Goal: Information Seeking & Learning: Learn about a topic

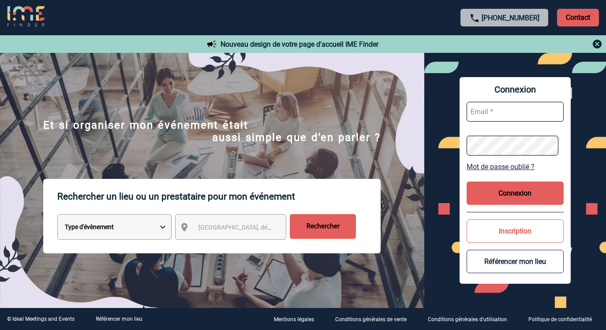
click at [159, 227] on select "Type d'évènement Séminaire avec nuitée Réunion Repas de groupe Team Building & …" at bounding box center [114, 227] width 114 height 26
select select "1"
click at [57, 216] on select "Type d'évènement Séminaire avec nuitée Réunion Repas de groupe Team Building & …" at bounding box center [114, 227] width 114 height 26
click at [225, 238] on div "[GEOGRAPHIC_DATA], département, région..." at bounding box center [230, 227] width 111 height 26
click at [212, 226] on span "[GEOGRAPHIC_DATA], département, région..." at bounding box center [259, 227] width 123 height 7
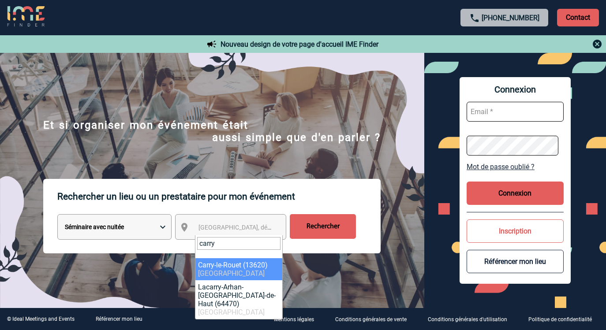
type input "carry"
select select "7220"
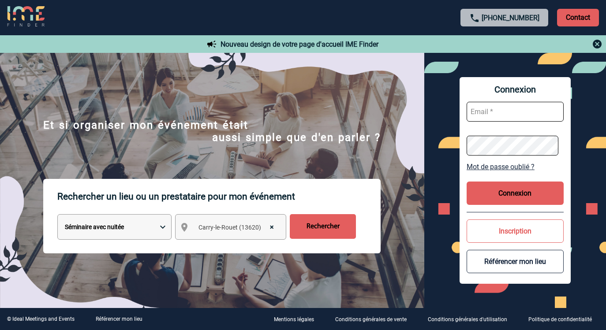
click at [324, 235] on input "Rechercher" at bounding box center [323, 226] width 66 height 25
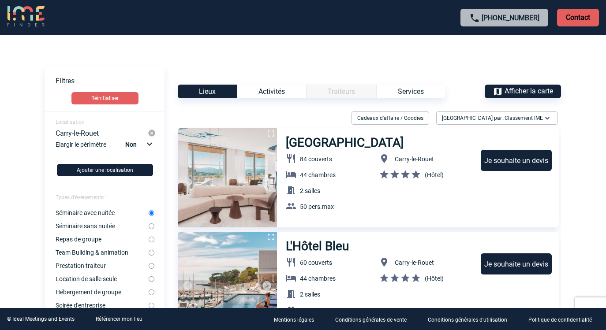
click at [151, 133] on img at bounding box center [152, 133] width 8 height 8
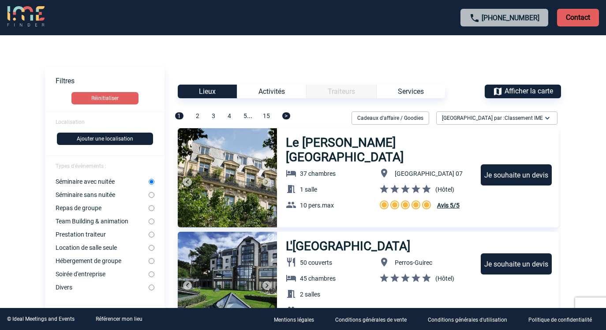
click at [97, 138] on button "Ajouter une localisation" at bounding box center [105, 139] width 96 height 12
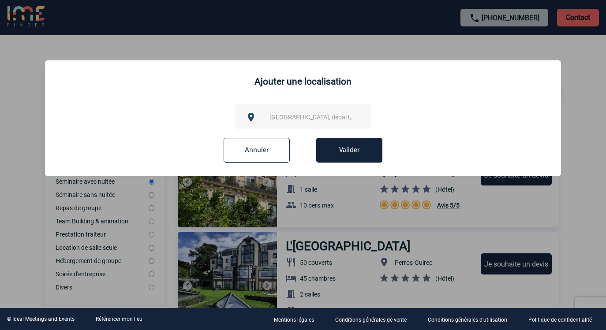
click at [302, 113] on span "[GEOGRAPHIC_DATA], département, région..." at bounding box center [315, 117] width 98 height 12
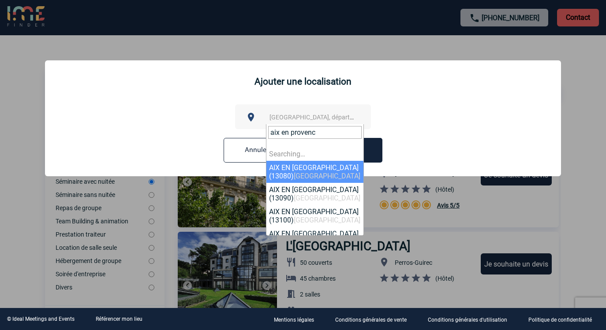
type input "aix en [GEOGRAPHIC_DATA]"
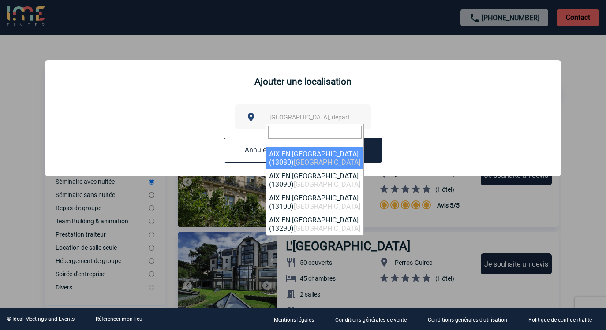
click at [411, 123] on form "[GEOGRAPHIC_DATA], département, région... Annuler Valider" at bounding box center [303, 136] width 502 height 65
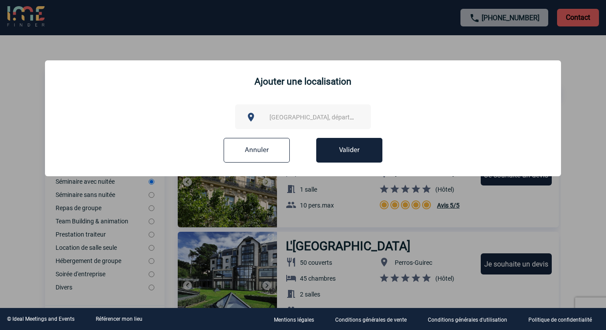
click at [312, 111] on div "[GEOGRAPHIC_DATA], département, région..." at bounding box center [303, 116] width 136 height 25
click at [306, 117] on span "[GEOGRAPHIC_DATA], département, région..." at bounding box center [330, 117] width 123 height 7
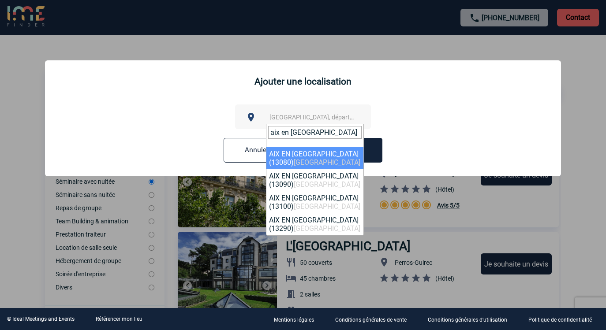
type input "aix en [GEOGRAPHIC_DATA]"
select select "7194"
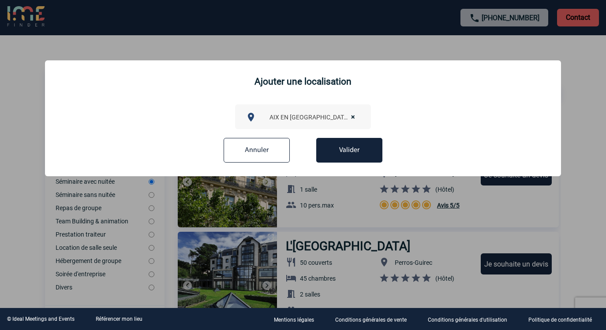
click at [355, 150] on button "Valider" at bounding box center [349, 150] width 66 height 25
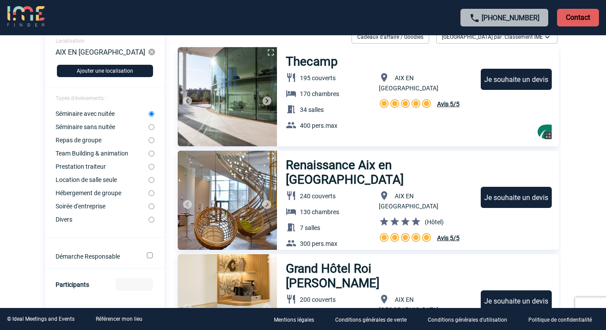
scroll to position [82, 0]
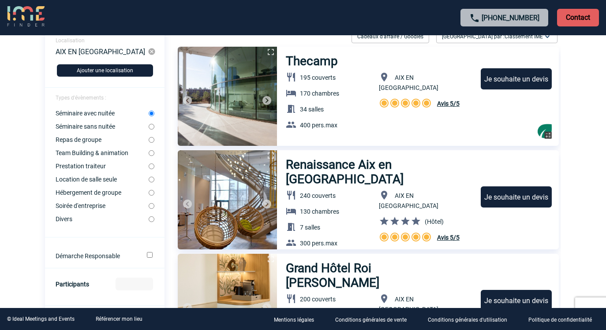
click at [352, 185] on h3 "Renaissance Aix en [GEOGRAPHIC_DATA]" at bounding box center [379, 171] width 186 height 29
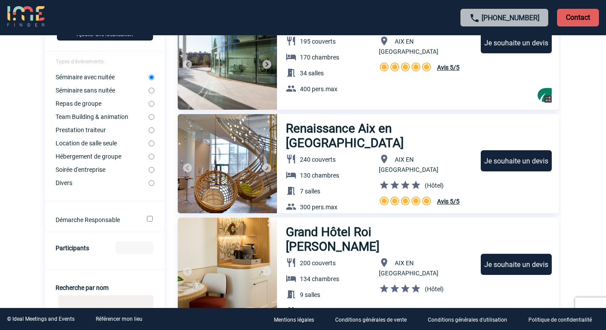
scroll to position [0, 0]
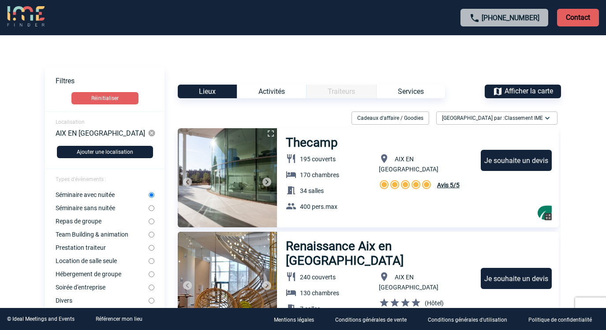
click at [447, 182] on span "Avis 5/5" at bounding box center [448, 185] width 22 height 7
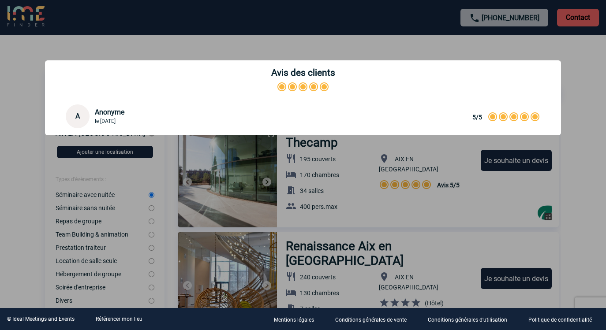
click at [596, 139] on div at bounding box center [303, 165] width 606 height 330
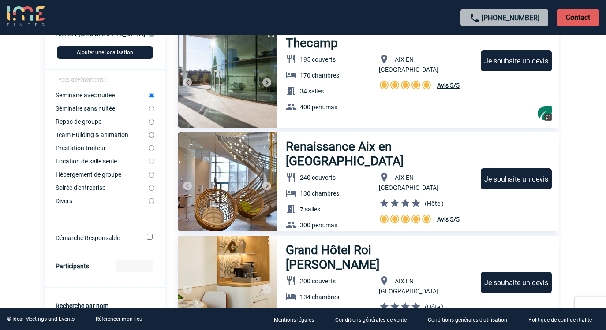
scroll to position [114, 0]
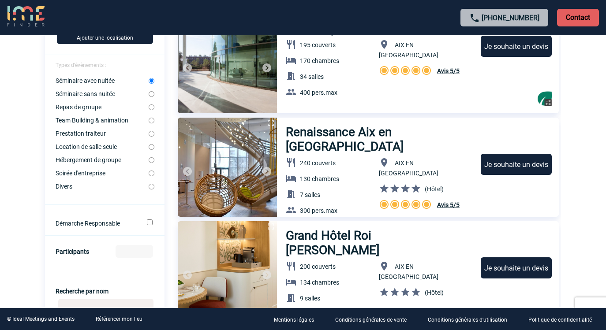
click at [445, 201] on span "Avis 5/5" at bounding box center [448, 204] width 22 height 7
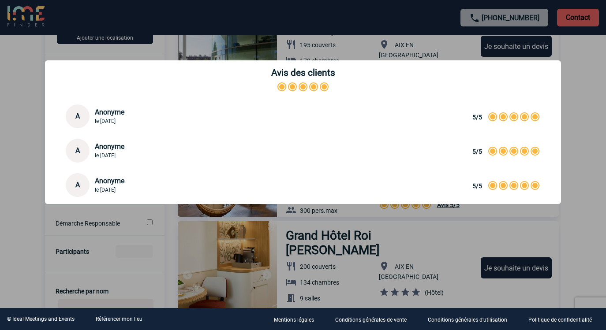
click at [581, 127] on div at bounding box center [303, 165] width 606 height 330
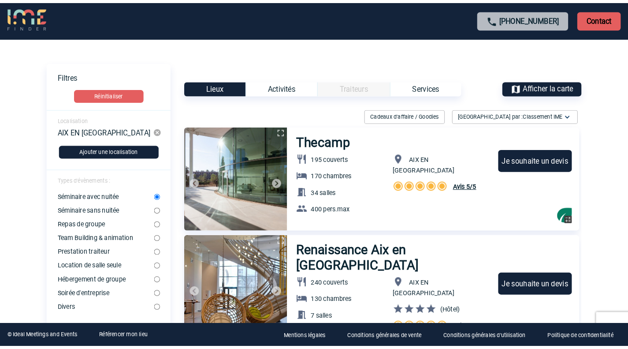
scroll to position [0, 0]
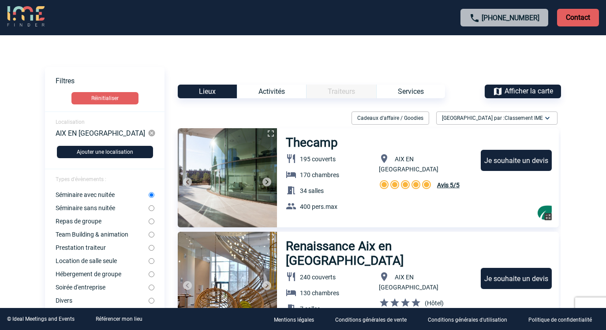
click at [152, 133] on img at bounding box center [152, 133] width 8 height 8
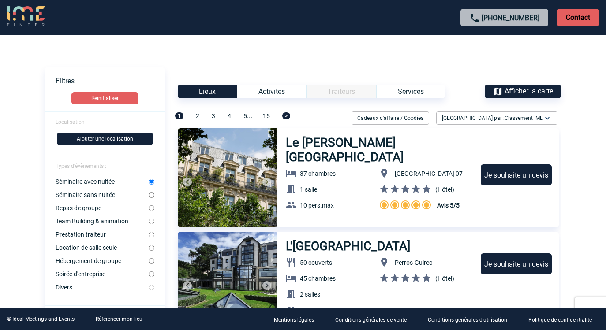
click at [108, 140] on button "Ajouter une localisation" at bounding box center [105, 139] width 96 height 12
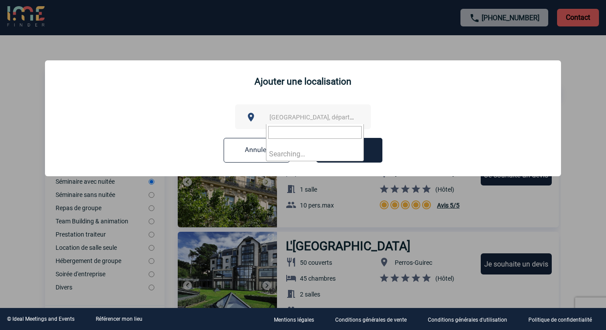
click at [284, 115] on span "[GEOGRAPHIC_DATA], département, région..." at bounding box center [330, 117] width 123 height 7
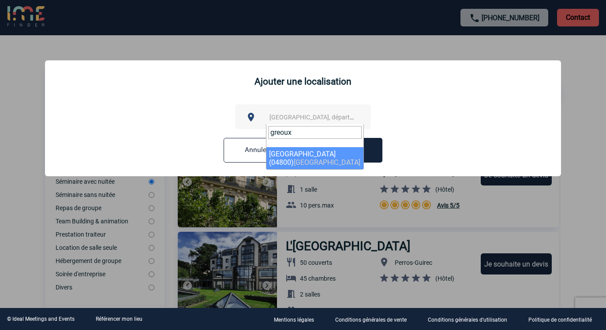
type input "greoux"
select select "6718"
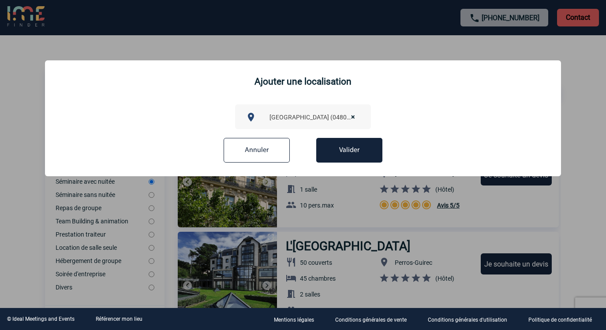
click at [350, 148] on button "Valider" at bounding box center [349, 150] width 66 height 25
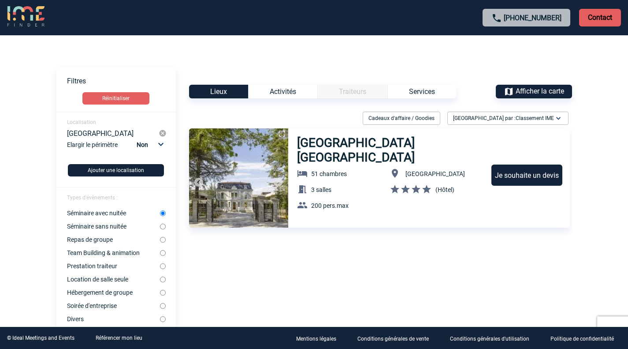
click at [164, 134] on img at bounding box center [163, 133] width 8 height 8
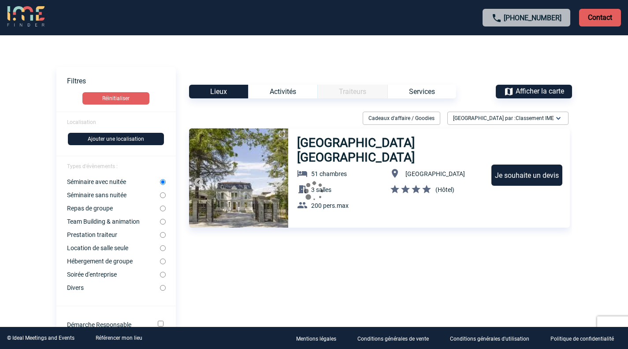
click at [103, 136] on button "Ajouter une localisation" at bounding box center [116, 139] width 96 height 12
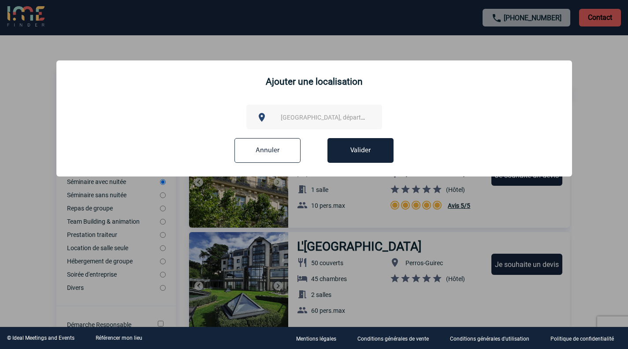
click at [302, 120] on span "[GEOGRAPHIC_DATA], département, région..." at bounding box center [342, 117] width 123 height 7
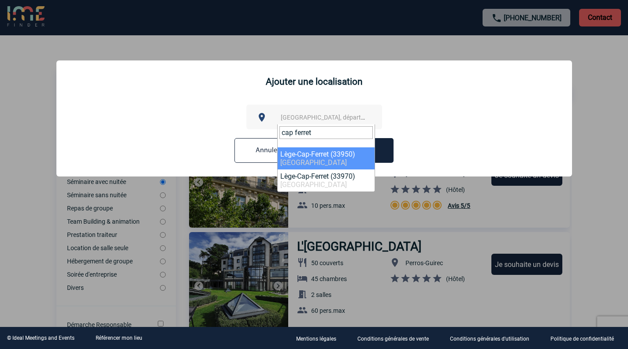
type input "cap ferret"
select select "24606"
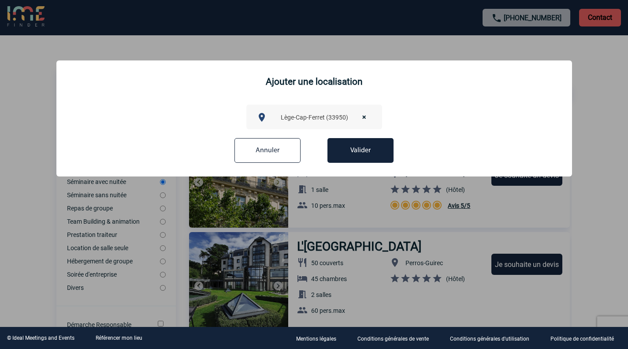
click at [350, 152] on button "Valider" at bounding box center [361, 150] width 66 height 25
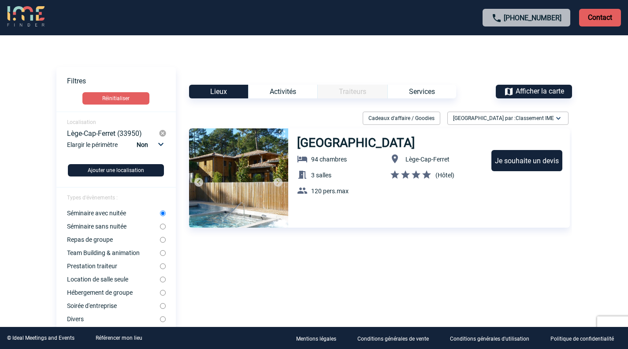
click at [279, 182] on img at bounding box center [278, 182] width 11 height 11
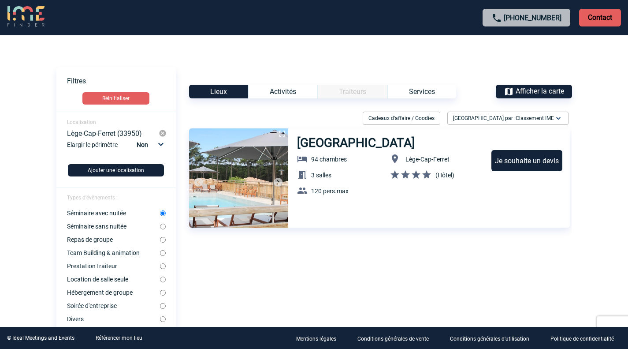
click at [279, 182] on img at bounding box center [278, 182] width 11 height 11
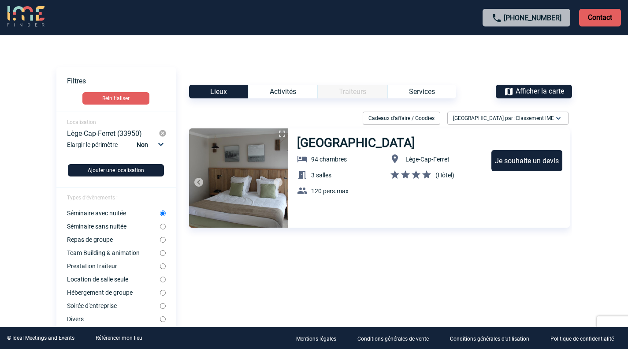
click at [279, 182] on img at bounding box center [278, 182] width 11 height 11
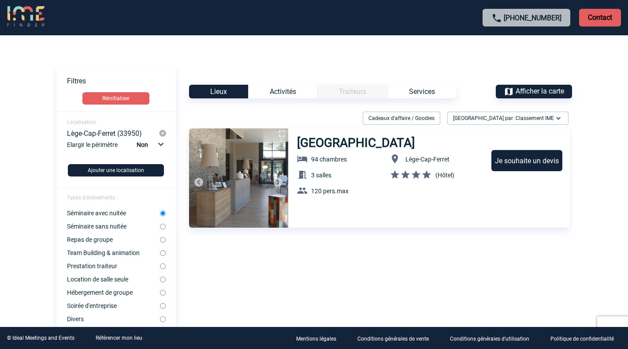
click at [279, 182] on img at bounding box center [278, 182] width 11 height 11
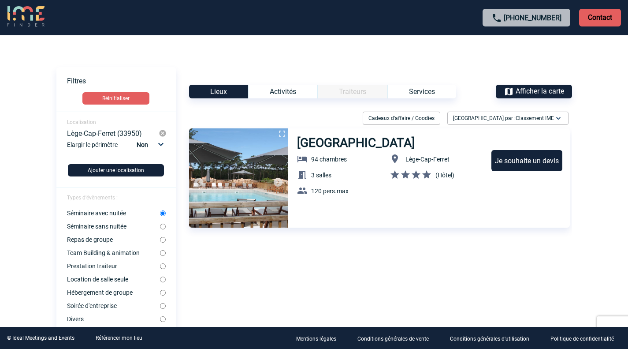
click at [279, 182] on img at bounding box center [278, 182] width 11 height 11
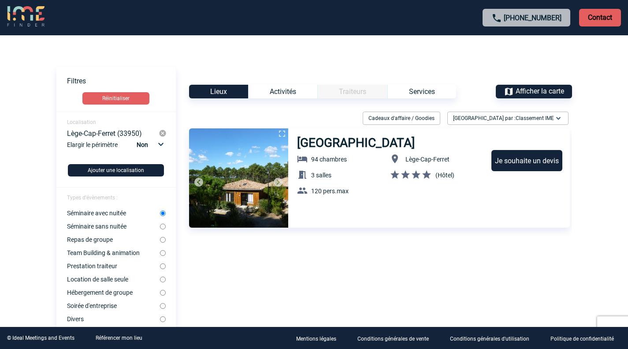
click at [279, 182] on img at bounding box center [278, 182] width 11 height 11
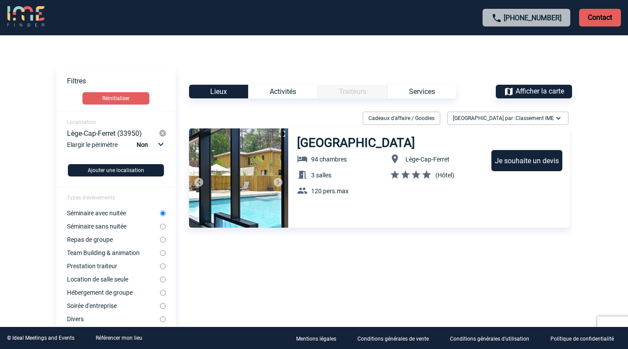
click at [279, 182] on img at bounding box center [278, 182] width 11 height 11
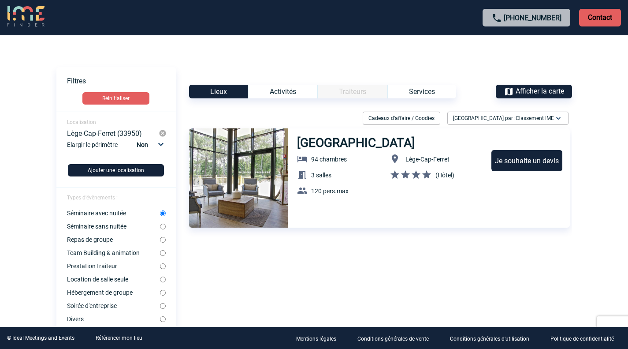
click at [279, 182] on img at bounding box center [278, 182] width 11 height 11
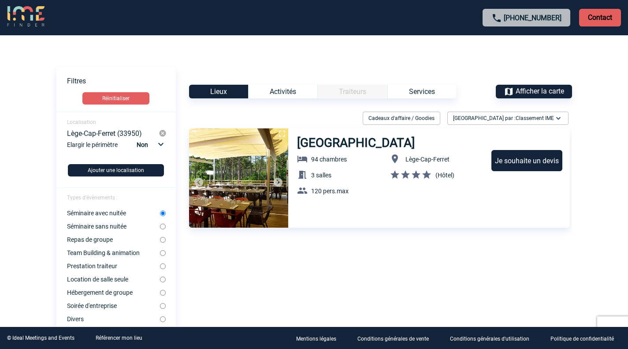
click at [279, 182] on img at bounding box center [278, 182] width 11 height 11
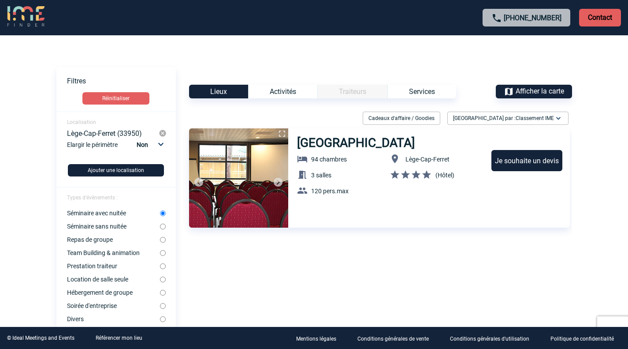
click at [342, 143] on h3 "[GEOGRAPHIC_DATA]" at bounding box center [356, 142] width 119 height 15
click at [30, 15] on img at bounding box center [25, 16] width 37 height 21
